Goal: Transaction & Acquisition: Purchase product/service

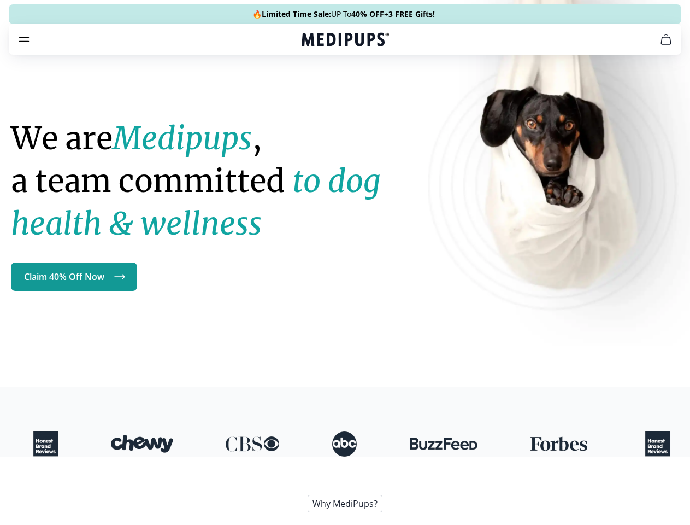
click at [345, 245] on h1 "We are Medipups , a team committed to dog health & wellness" at bounding box center [211, 181] width 400 height 128
click at [314, 87] on span "Supplements" at bounding box center [341, 92] width 55 height 11
click at [370, 86] on icon "button" at bounding box center [376, 92] width 13 height 13
click at [660, 46] on icon "cart" at bounding box center [666, 39] width 13 height 13
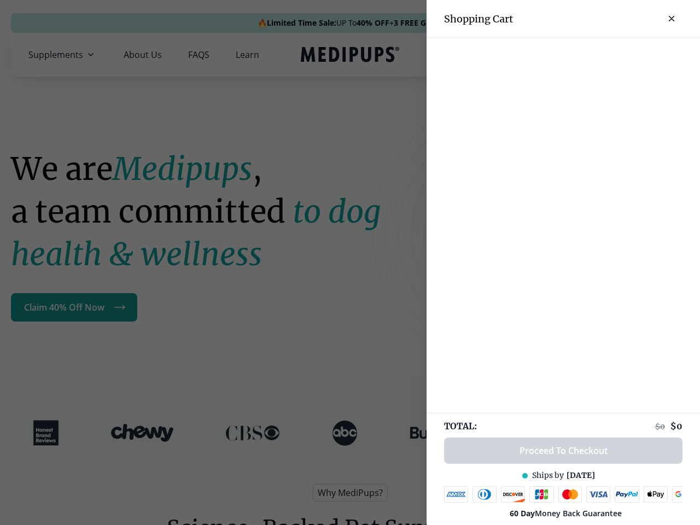
click at [531, 55] on div at bounding box center [562, 47] width 273 height 18
click at [617, 55] on div at bounding box center [562, 47] width 273 height 18
click at [653, 55] on div at bounding box center [562, 47] width 273 height 18
click at [120, 307] on div at bounding box center [350, 262] width 700 height 525
